Goal: Information Seeking & Learning: Check status

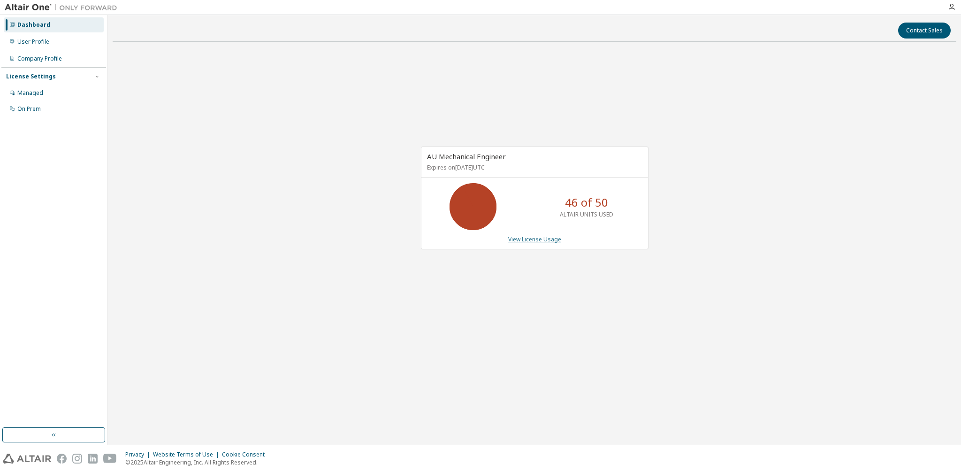
click at [513, 239] on link "View License Usage" at bounding box center [534, 239] width 53 height 8
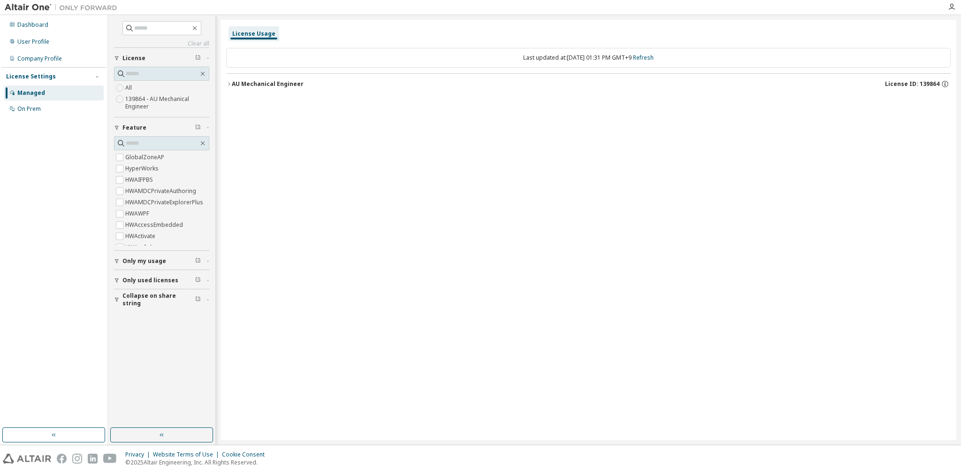
click at [158, 94] on label "139864 - AU Mechanical Engineer" at bounding box center [167, 102] width 84 height 19
click at [329, 74] on button "AU Mechanical Engineer License ID: 139864" at bounding box center [588, 84] width 725 height 21
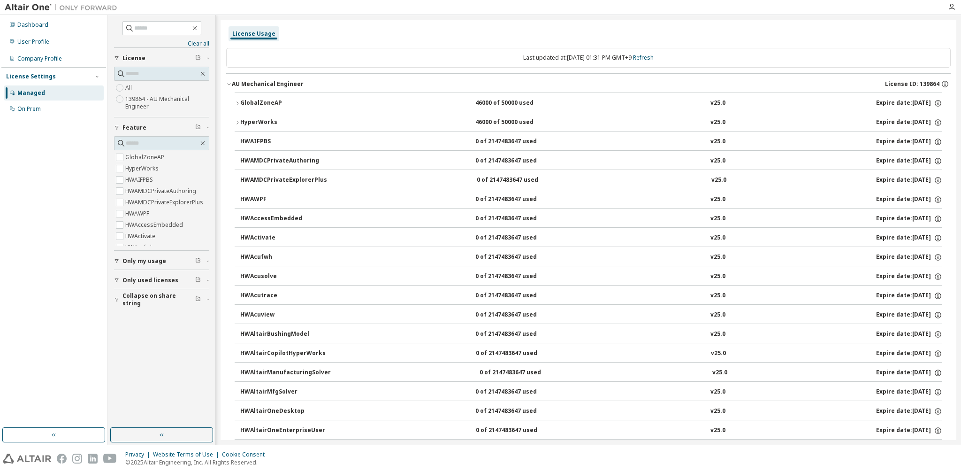
drag, startPoint x: 279, startPoint y: 99, endPoint x: 268, endPoint y: 113, distance: 17.7
click at [267, 115] on button "HyperWorks 46000 of 50000 used v25.0 Expire date: 2026-04-01" at bounding box center [589, 122] width 708 height 21
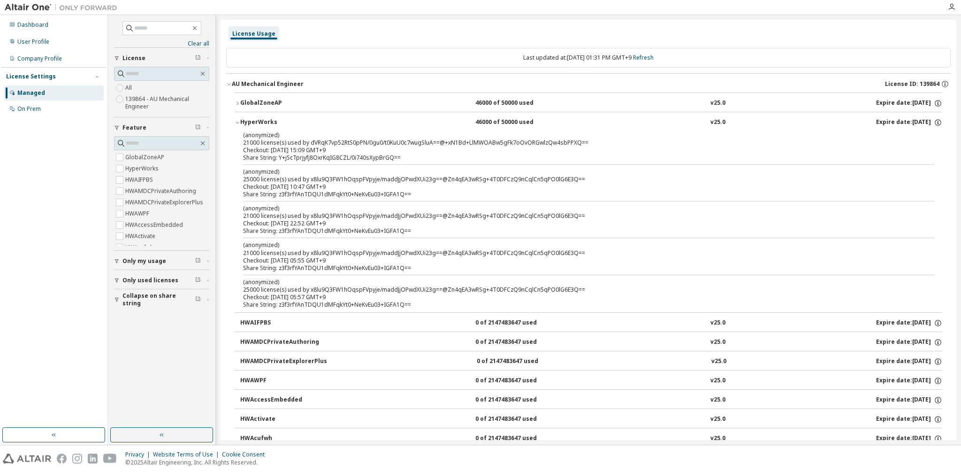
click at [252, 122] on div "HyperWorks" at bounding box center [282, 122] width 84 height 8
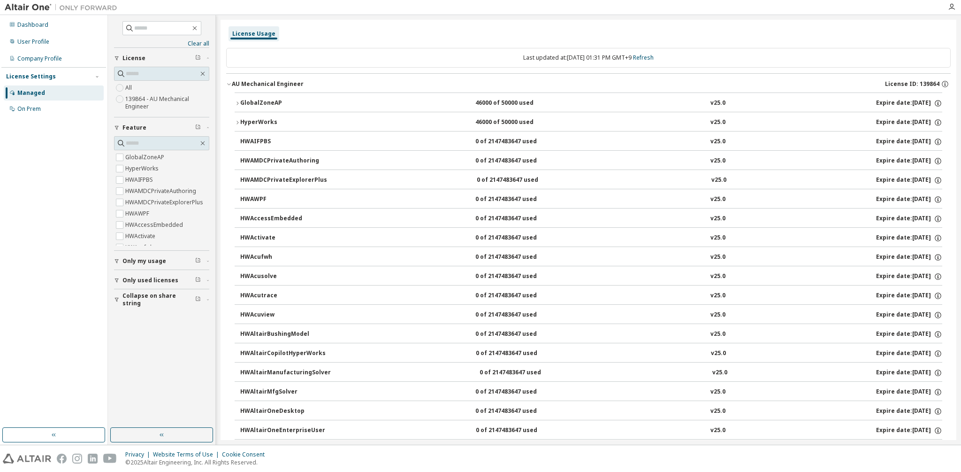
click at [252, 122] on div "HyperWorks" at bounding box center [282, 122] width 84 height 8
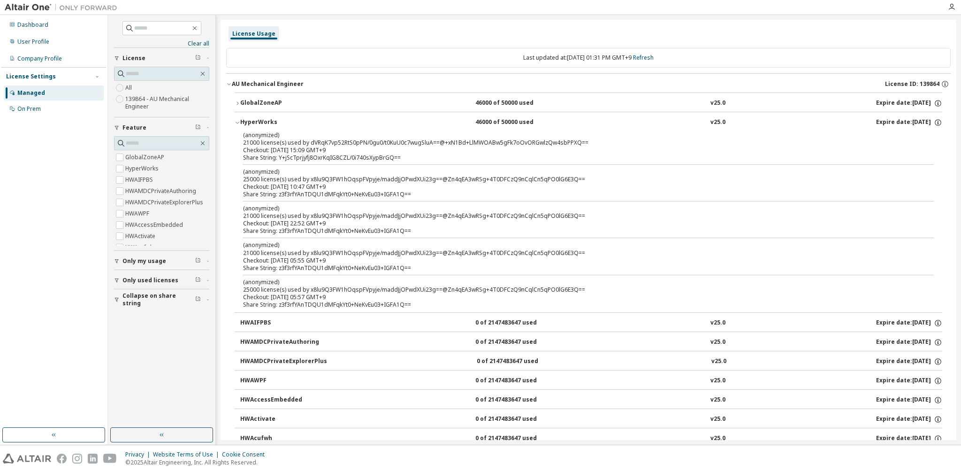
click at [252, 122] on div "HyperWorks" at bounding box center [282, 122] width 84 height 8
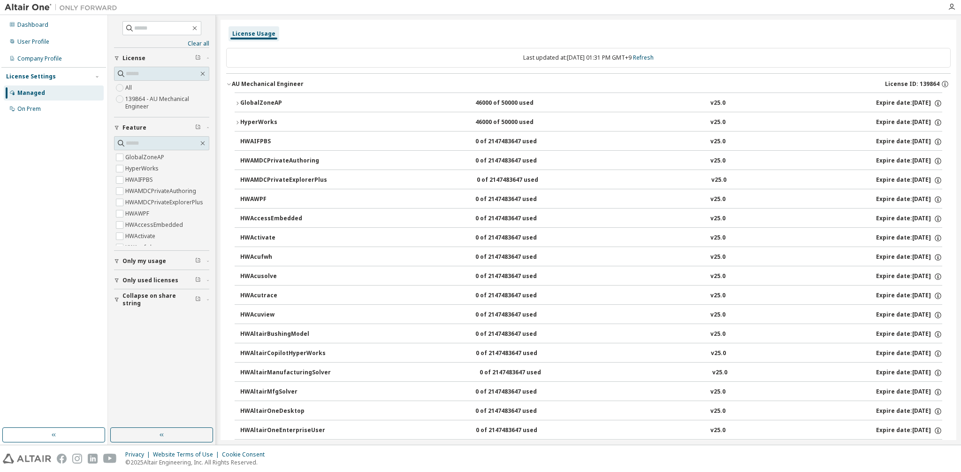
click at [252, 122] on div "HyperWorks" at bounding box center [282, 122] width 84 height 8
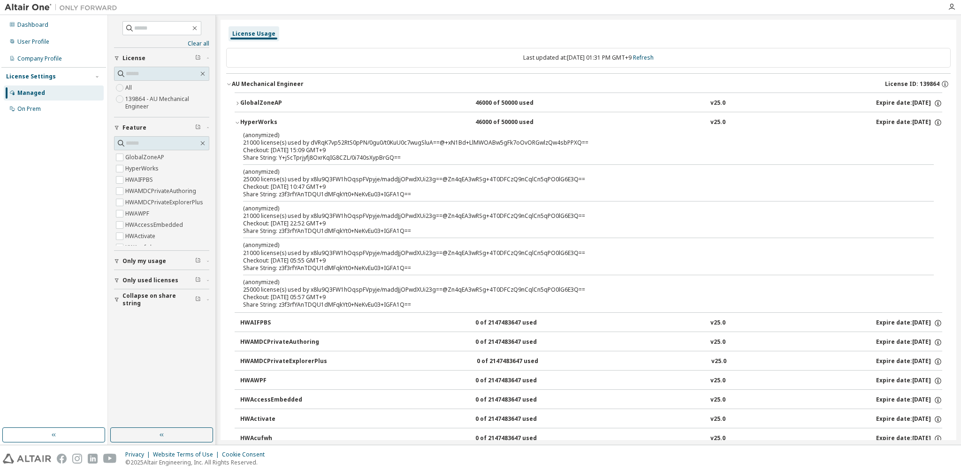
click at [246, 105] on div "GlobalZoneAP" at bounding box center [282, 103] width 84 height 8
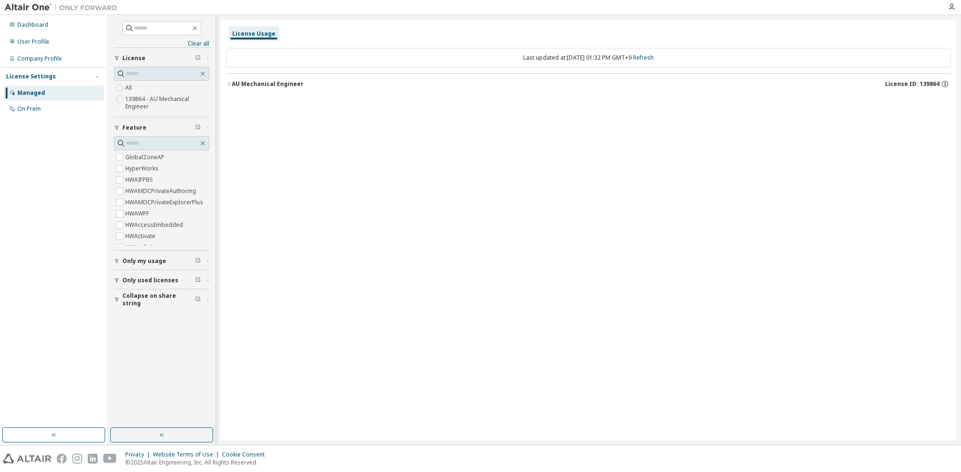
click at [248, 81] on div "AU Mechanical Engineer" at bounding box center [268, 84] width 72 height 8
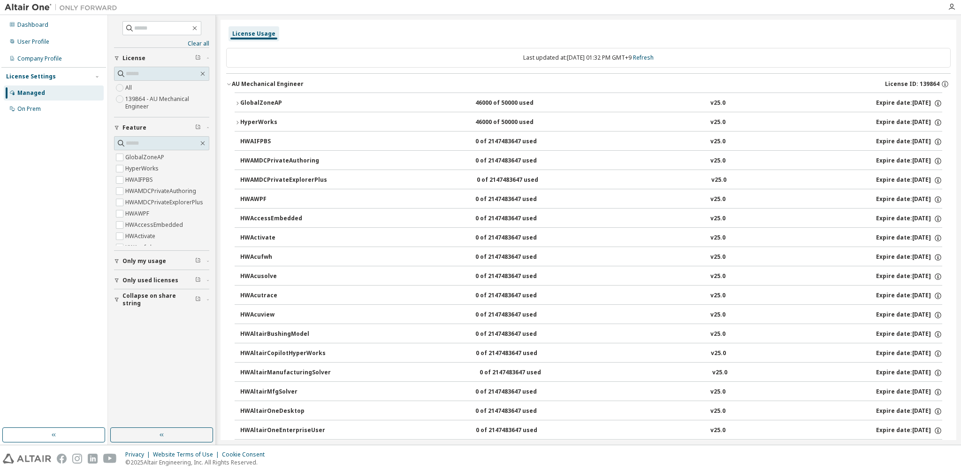
click at [256, 110] on button "GlobalZoneAP 46000 of 50000 used v25.0 Expire date: [DATE]" at bounding box center [589, 103] width 708 height 21
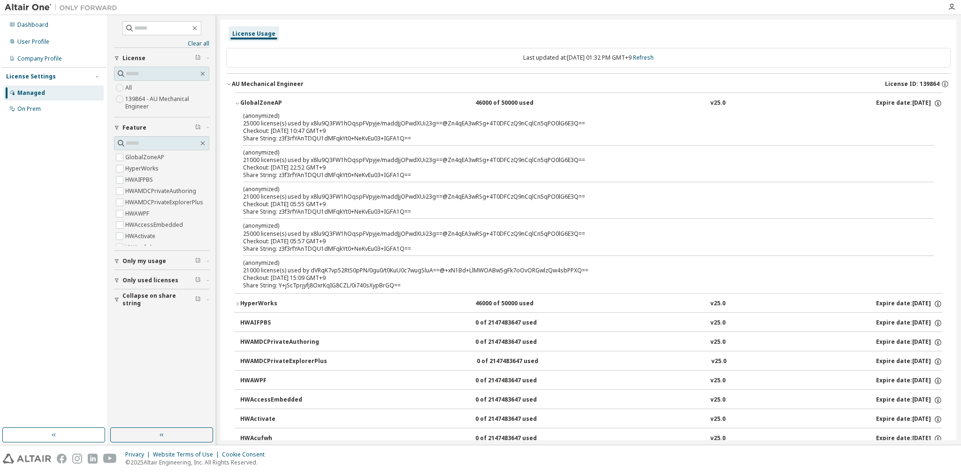
click at [265, 302] on div "HyperWorks" at bounding box center [282, 303] width 84 height 8
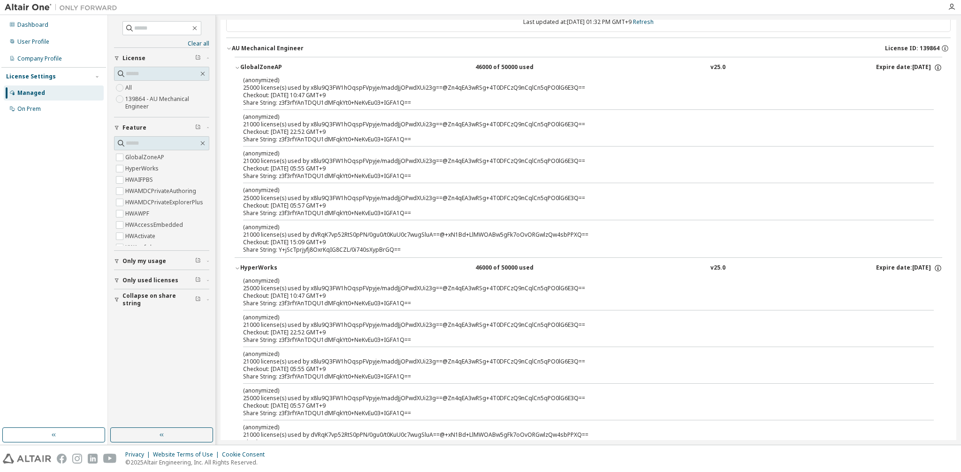
scroll to position [47, 0]
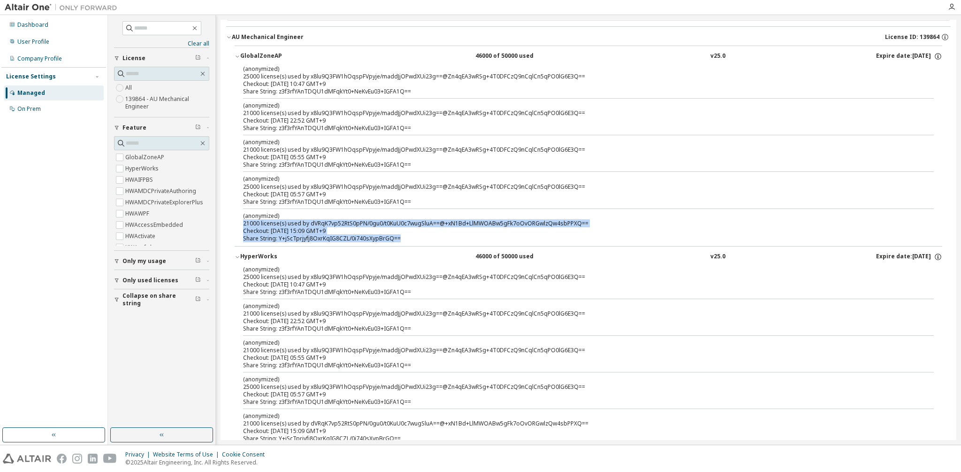
drag, startPoint x: 243, startPoint y: 220, endPoint x: 411, endPoint y: 241, distance: 169.3
click at [411, 241] on div "(anonymized) 25000 license(s) used by x8lu9Q3FW1hOqspFVpyje/maddJjOPwdXUi23g==@…" at bounding box center [589, 155] width 708 height 181
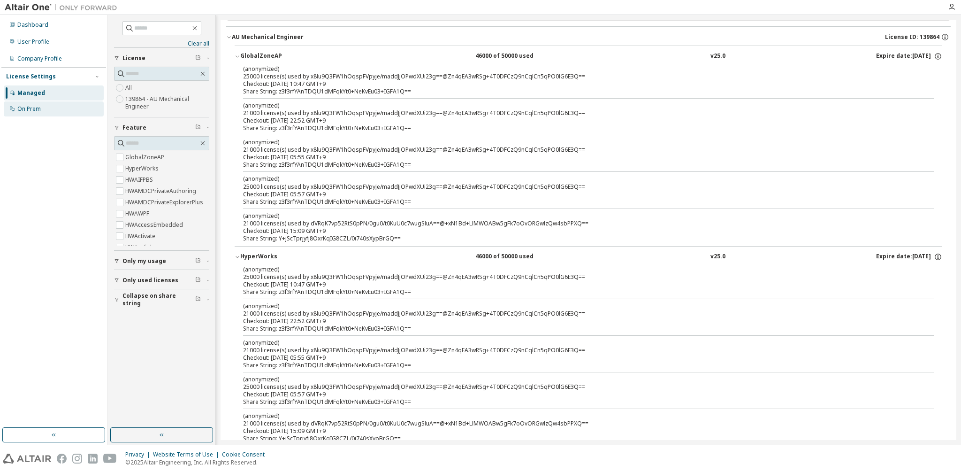
click at [28, 111] on div "On Prem" at bounding box center [28, 109] width 23 height 8
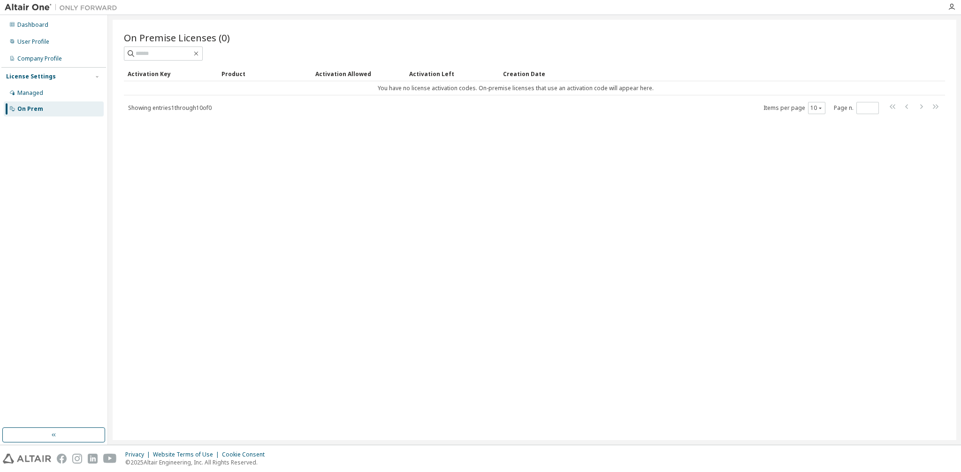
click at [169, 111] on div "Showing entries 1 through 10 of 0 Items per page 10 Page n. *" at bounding box center [534, 108] width 821 height 14
click at [230, 76] on div "Product" at bounding box center [265, 73] width 86 height 15
click at [163, 69] on div "Activation Key" at bounding box center [171, 73] width 86 height 15
click at [335, 66] on div "Activation Allowed" at bounding box center [358, 73] width 86 height 15
click at [412, 73] on div "Activation Left" at bounding box center [452, 73] width 86 height 15
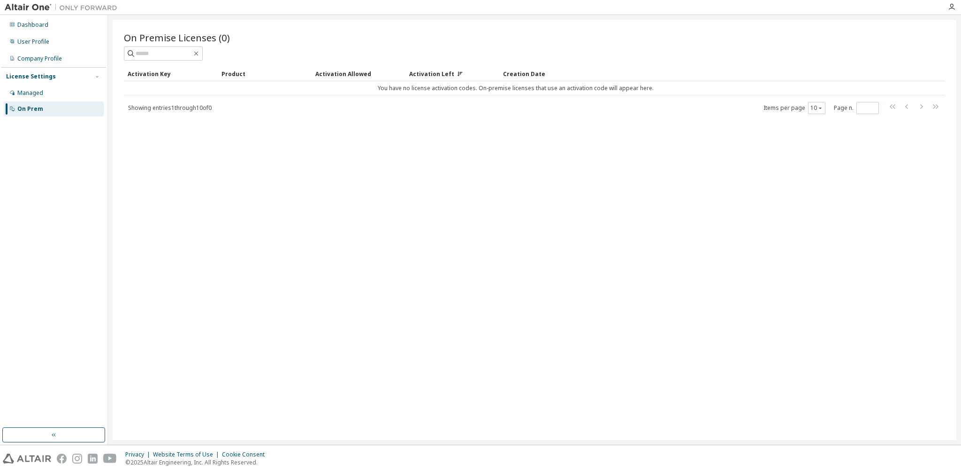
click at [511, 72] on div "Creation Date" at bounding box center [703, 73] width 401 height 15
click at [33, 91] on div "Managed" at bounding box center [30, 93] width 26 height 8
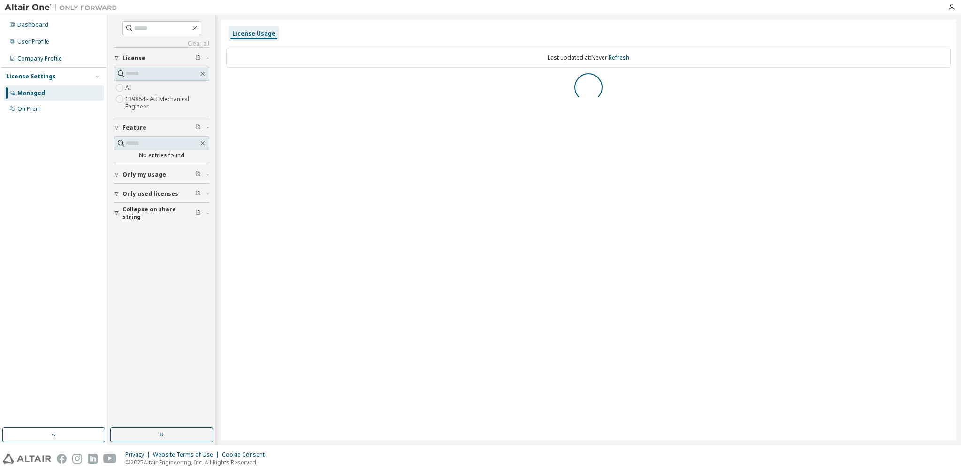
click at [143, 174] on span "Only my usage" at bounding box center [144, 175] width 44 height 8
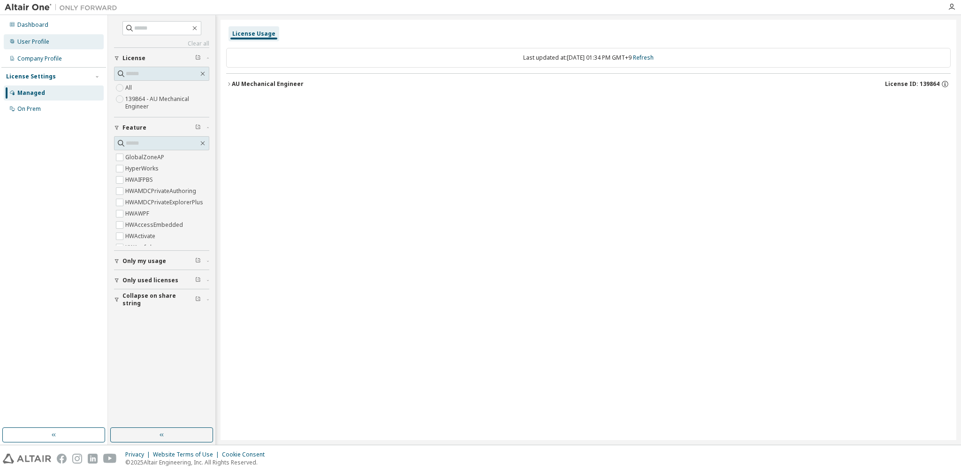
click at [34, 40] on div "User Profile" at bounding box center [33, 42] width 32 height 8
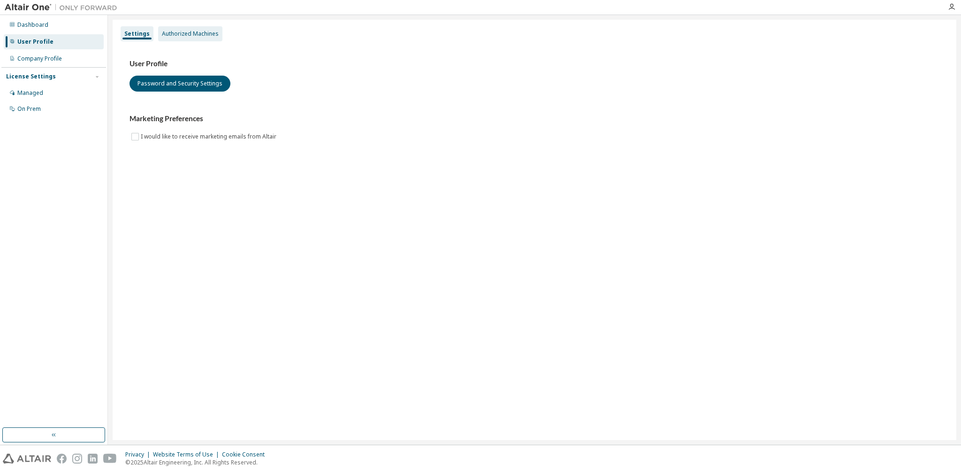
click at [178, 36] on div "Authorized Machines" at bounding box center [190, 34] width 57 height 8
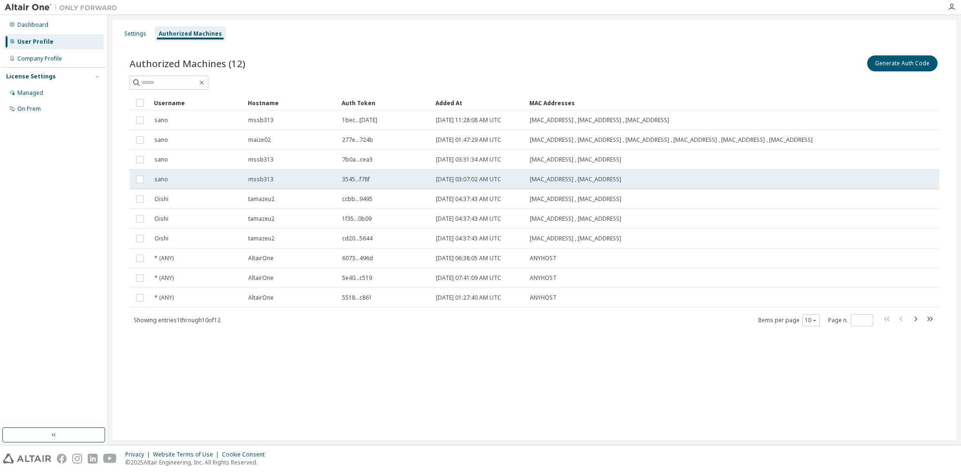
click at [350, 178] on span "3545...f78f" at bounding box center [356, 180] width 28 height 8
click at [913, 314] on icon "button" at bounding box center [915, 318] width 11 height 11
type input "*"
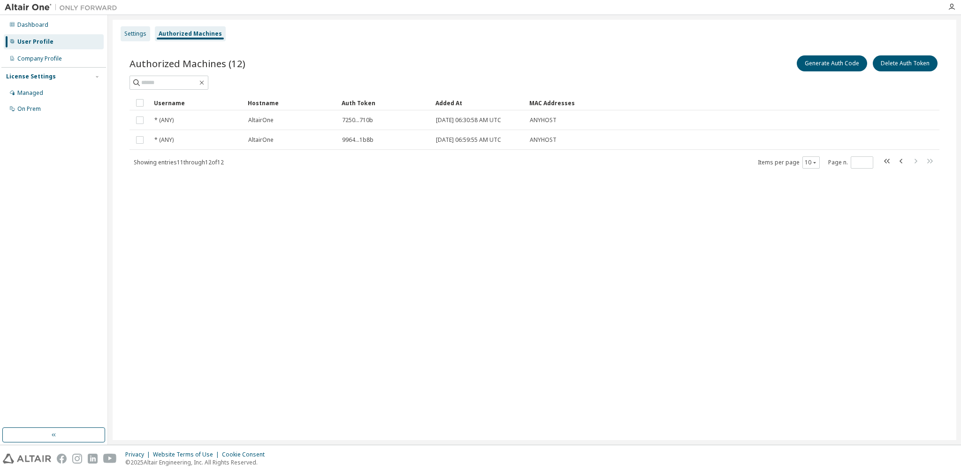
click at [130, 27] on div "Settings" at bounding box center [136, 33] width 30 height 15
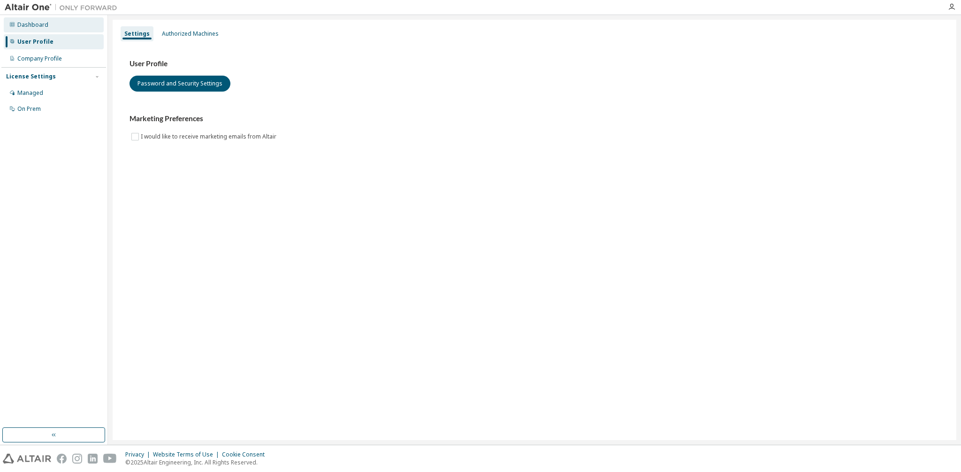
click at [44, 23] on div "Dashboard" at bounding box center [32, 25] width 31 height 8
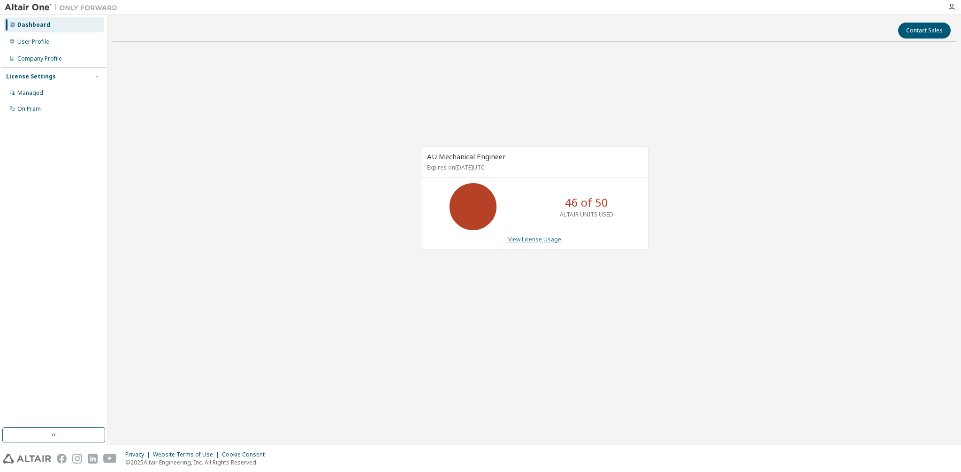
click at [527, 240] on link "View License Usage" at bounding box center [534, 239] width 53 height 8
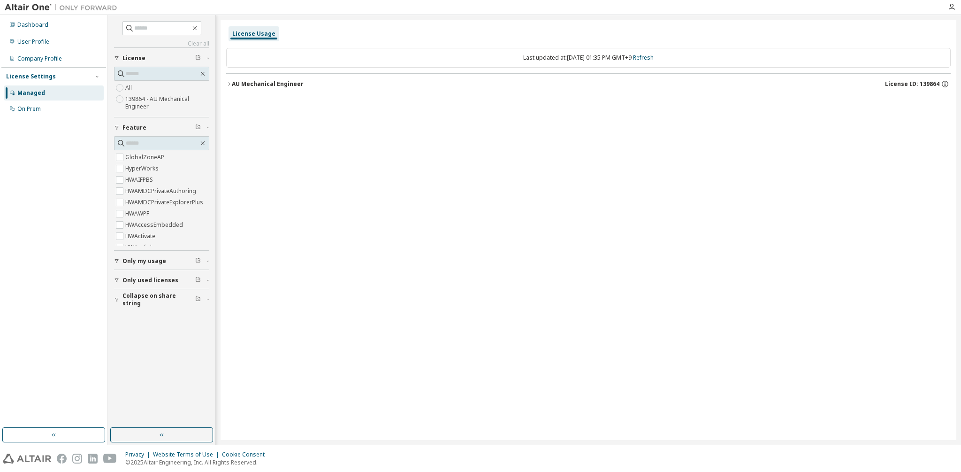
click at [150, 107] on label "139864 - AU Mechanical Engineer" at bounding box center [167, 102] width 84 height 19
click at [302, 85] on div "AU Mechanical Engineer License ID: 139864" at bounding box center [591, 84] width 719 height 8
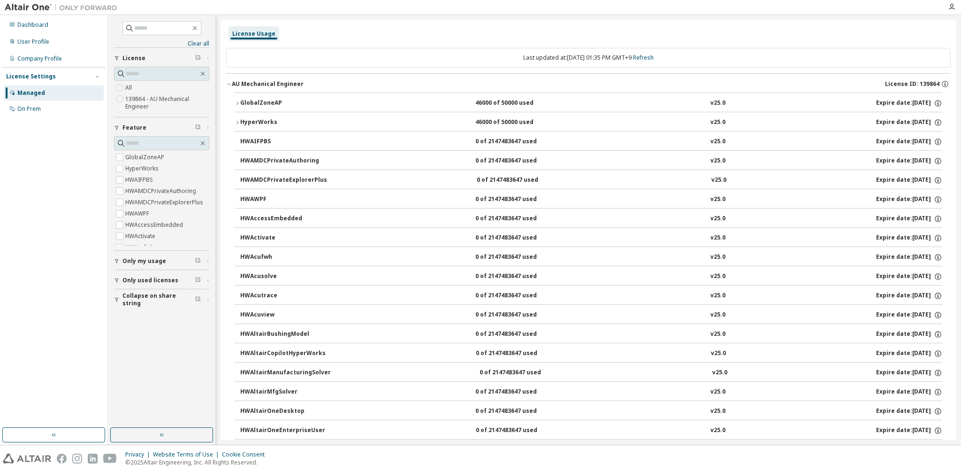
click at [255, 122] on div "HyperWorks" at bounding box center [282, 122] width 84 height 8
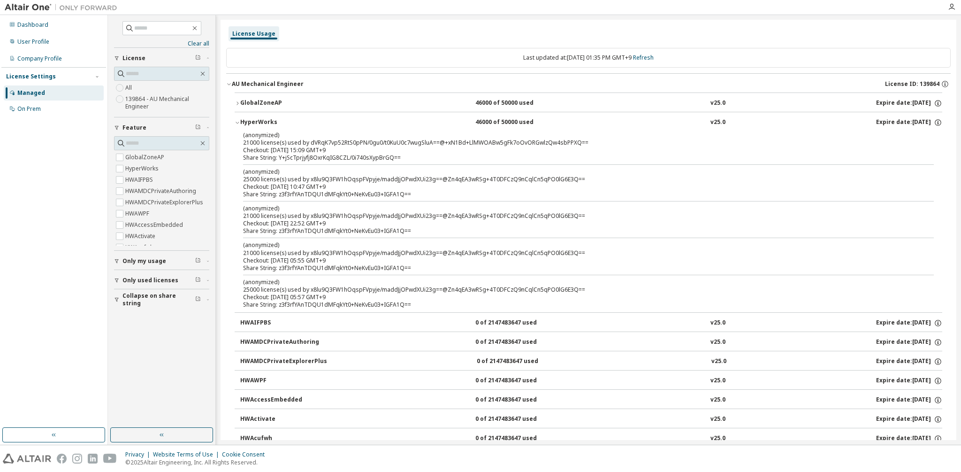
click at [254, 34] on div "License Usage" at bounding box center [253, 34] width 43 height 8
drag, startPoint x: 520, startPoint y: 142, endPoint x: 525, endPoint y: 142, distance: 5.2
click at [525, 142] on div "(anonymized) 21000 license(s) used by dVRqK7vp52RtS0pPN/0gu0/t0KuU0c7wugSluA==@…" at bounding box center [577, 138] width 668 height 15
drag, startPoint x: 514, startPoint y: 140, endPoint x: 528, endPoint y: 138, distance: 13.7
click at [528, 138] on div "(anonymized) 21000 license(s) used by dVRqK7vp52RtS0pPN/0gu0/t0KuU0c7wugSluA==@…" at bounding box center [577, 138] width 668 height 15
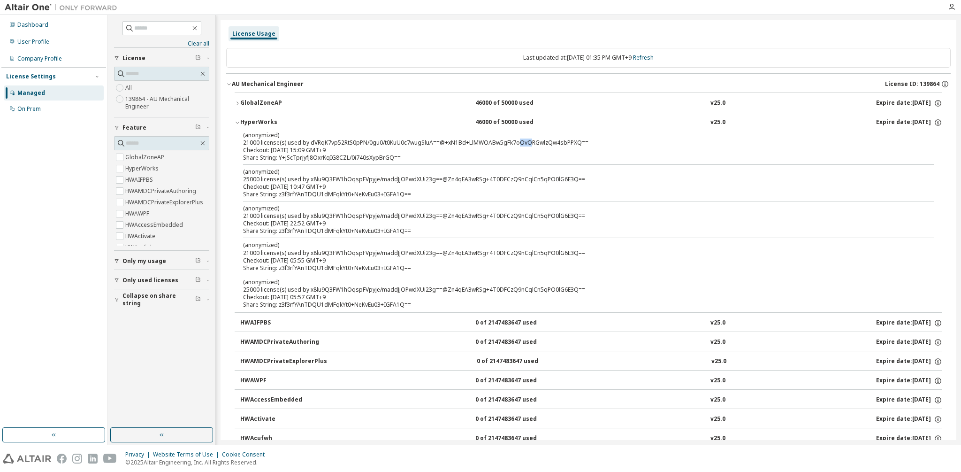
click at [311, 123] on div "HyperWorks" at bounding box center [282, 122] width 84 height 8
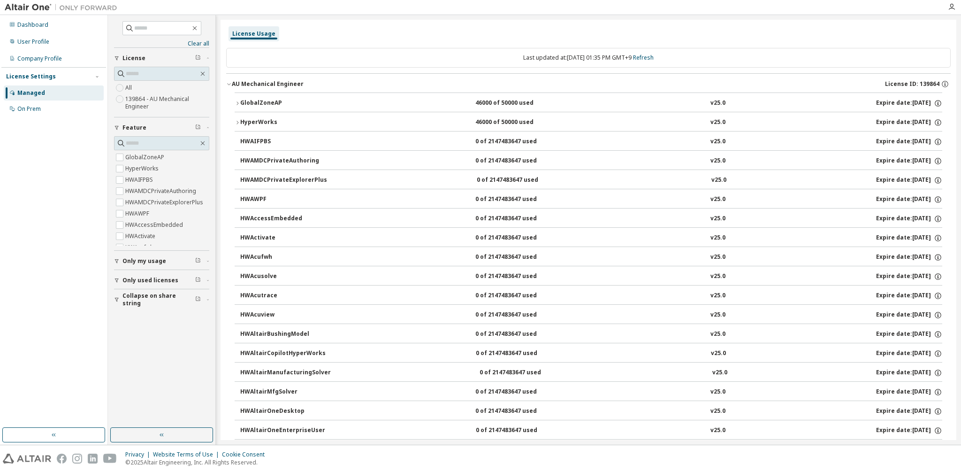
click at [311, 123] on div "HyperWorks" at bounding box center [282, 122] width 84 height 8
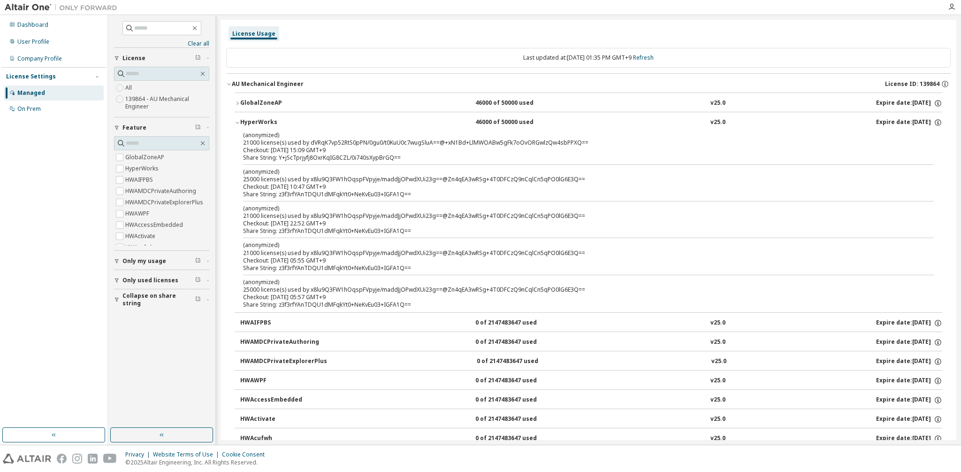
click at [291, 112] on button "HyperWorks 46000 of 50000 used v25.0 Expire date: 2026-04-01" at bounding box center [589, 122] width 708 height 21
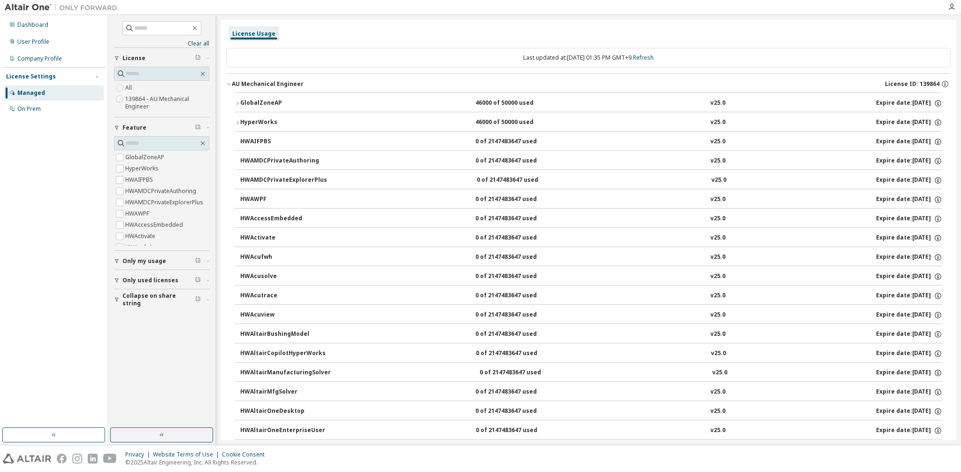
click at [276, 106] on div "GlobalZoneAP" at bounding box center [282, 103] width 84 height 8
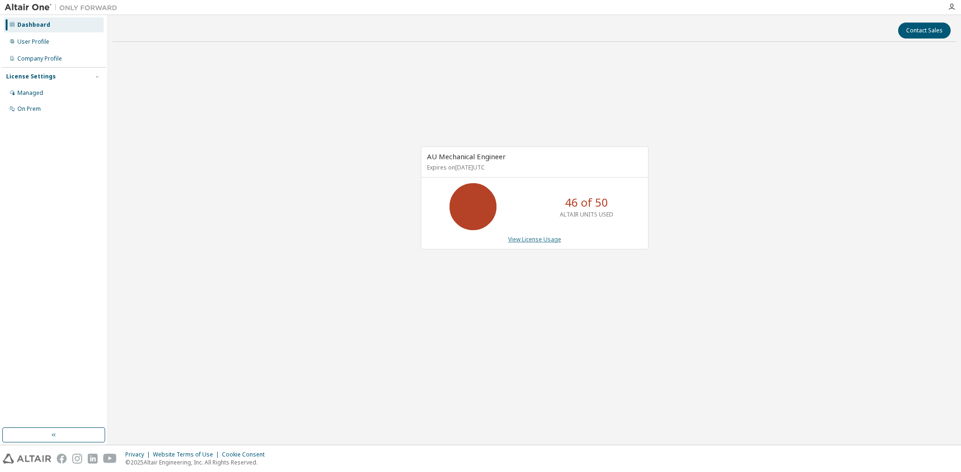
click at [523, 236] on link "View License Usage" at bounding box center [534, 239] width 53 height 8
click at [530, 242] on link "View License Usage" at bounding box center [534, 239] width 53 height 8
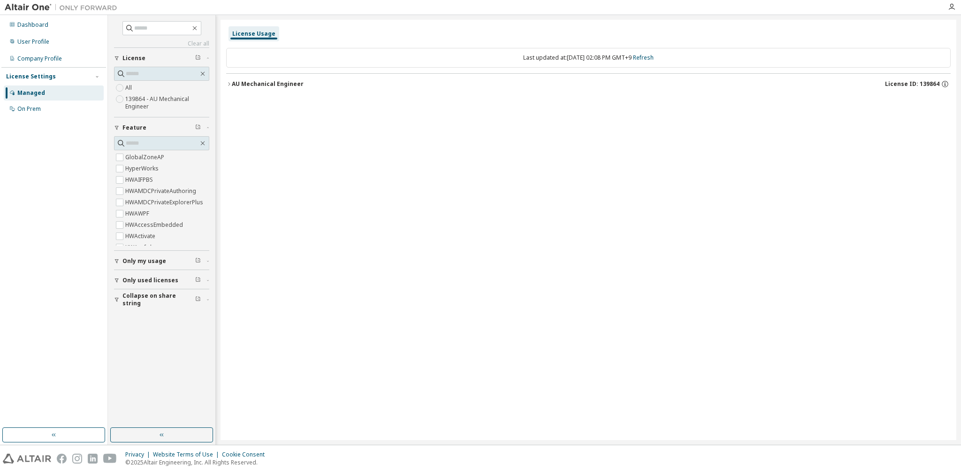
click at [154, 102] on label "139864 - AU Mechanical Engineer" at bounding box center [167, 102] width 84 height 19
click at [164, 431] on icon "button" at bounding box center [162, 435] width 8 height 8
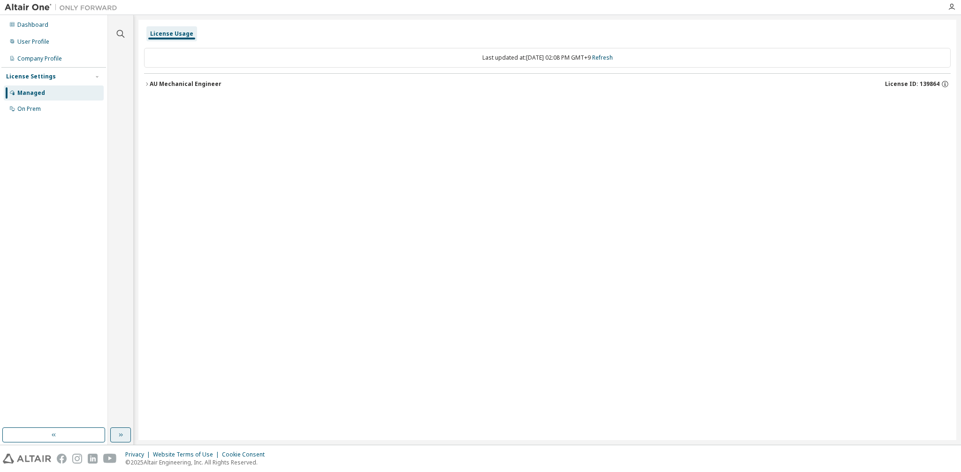
click at [153, 84] on div "AU Mechanical Engineer" at bounding box center [186, 84] width 72 height 8
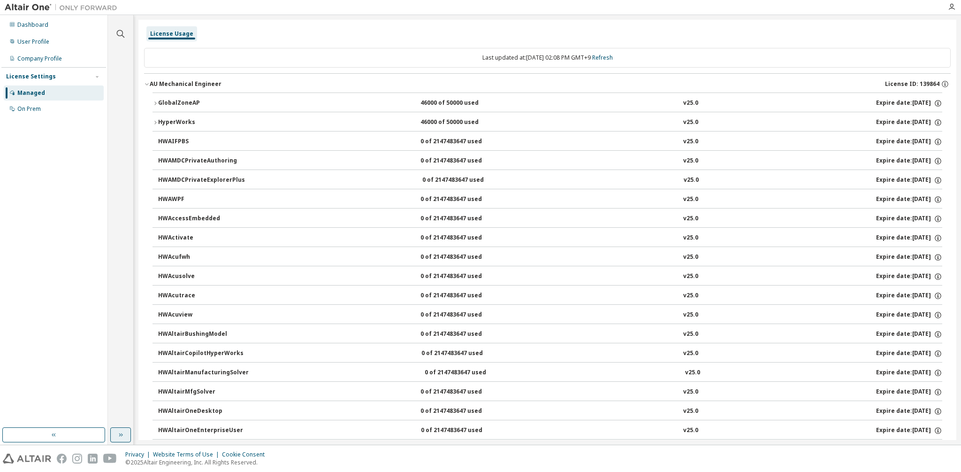
click at [165, 101] on div "GlobalZoneAP" at bounding box center [200, 103] width 84 height 8
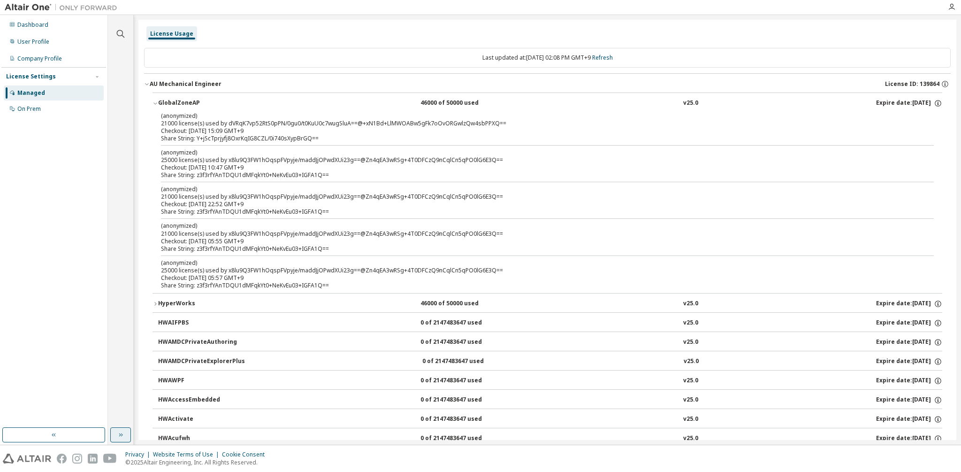
click at [407, 307] on button "HyperWorks 46000 of 50000 used v25.0 Expire date: 2026-04-01" at bounding box center [548, 303] width 790 height 21
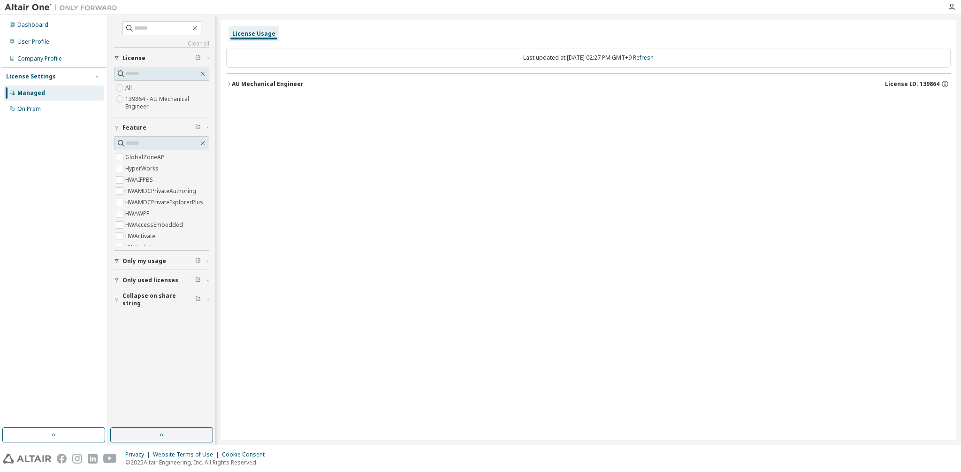
click at [280, 85] on div "AU Mechanical Engineer" at bounding box center [268, 84] width 72 height 8
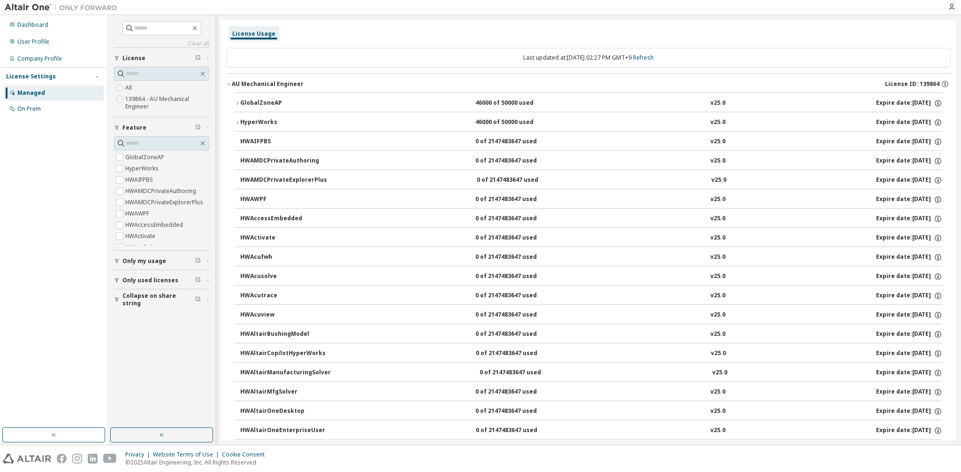
click at [270, 96] on button "GlobalZoneAP 46000 of 50000 used v25.0 Expire date: [DATE]" at bounding box center [589, 103] width 708 height 21
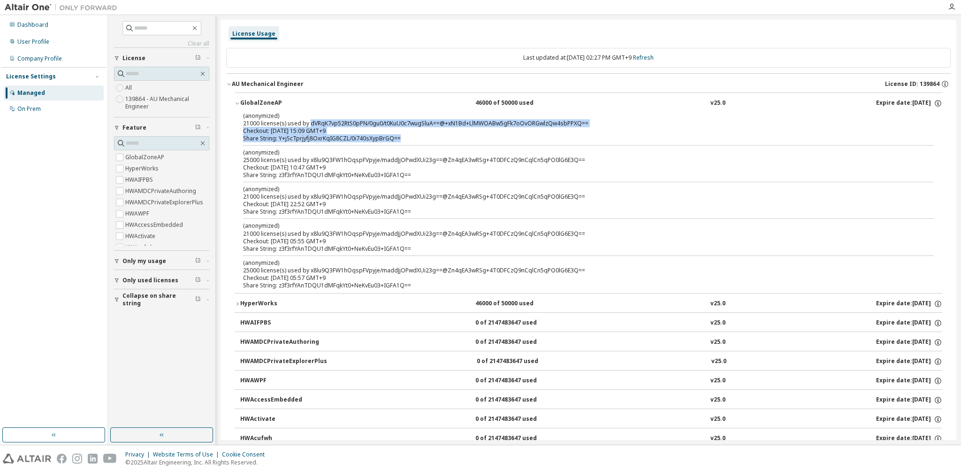
drag, startPoint x: 309, startPoint y: 122, endPoint x: 397, endPoint y: 134, distance: 89.1
click at [397, 134] on div "(anonymized) 21000 license(s) used by dVRqK7vp52RtS0pPN/0gu0/t0KuU0c7wugSluA==@…" at bounding box center [577, 127] width 668 height 31
